Goal: Task Accomplishment & Management: Manage account settings

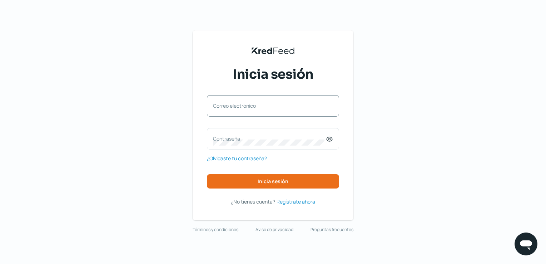
click at [230, 103] on label "Correo electrónico" at bounding box center [269, 105] width 113 height 7
click at [230, 106] on input "Correo electrónico" at bounding box center [273, 109] width 120 height 6
click at [244, 106] on input "Correo electrónico" at bounding box center [273, 109] width 120 height 6
type input "victor.hernandez@factormashealth.com.mx"
click at [250, 134] on div "Contraseña" at bounding box center [273, 138] width 132 height 21
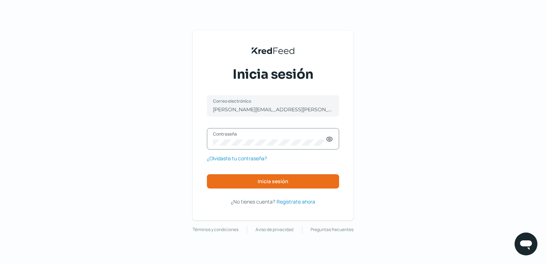
click at [277, 172] on div "victor.hernandez@factormashealth.com.mx Correo electrónico Contraseña ¿Olvidast…" at bounding box center [273, 141] width 132 height 93
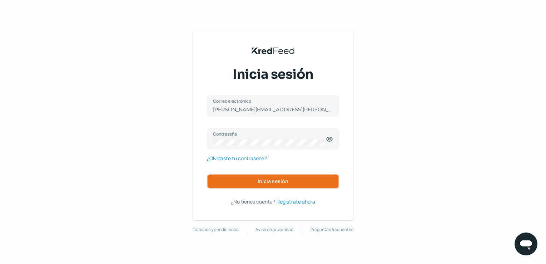
click at [276, 176] on button "Inicia sesión" at bounding box center [273, 181] width 132 height 14
